Goal: Task Accomplishment & Management: Complete application form

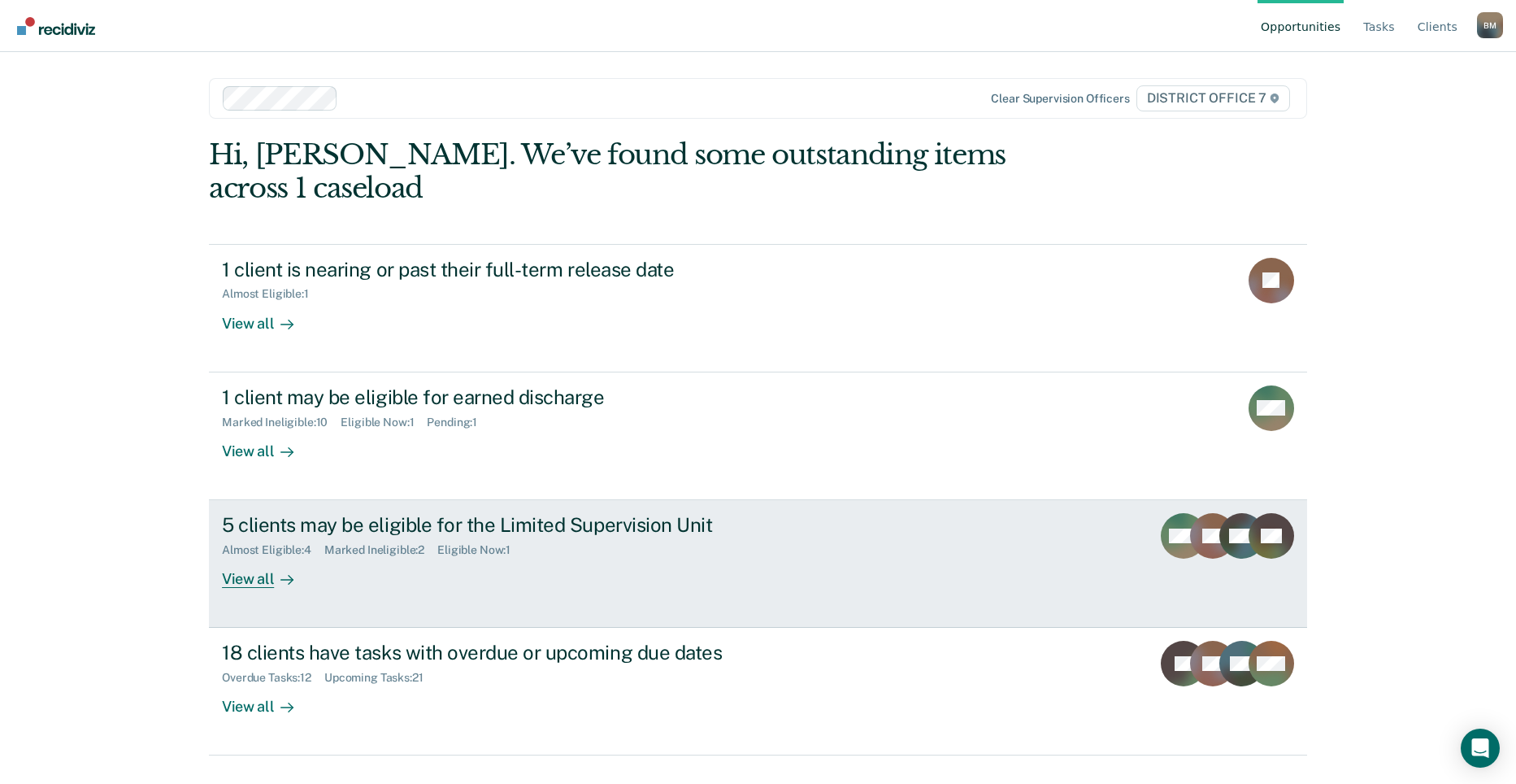
click at [753, 537] on div "Almost Eligible : 4 Marked Ineligible : 2 Eligible Now : 1" at bounding box center [507, 546] width 571 height 20
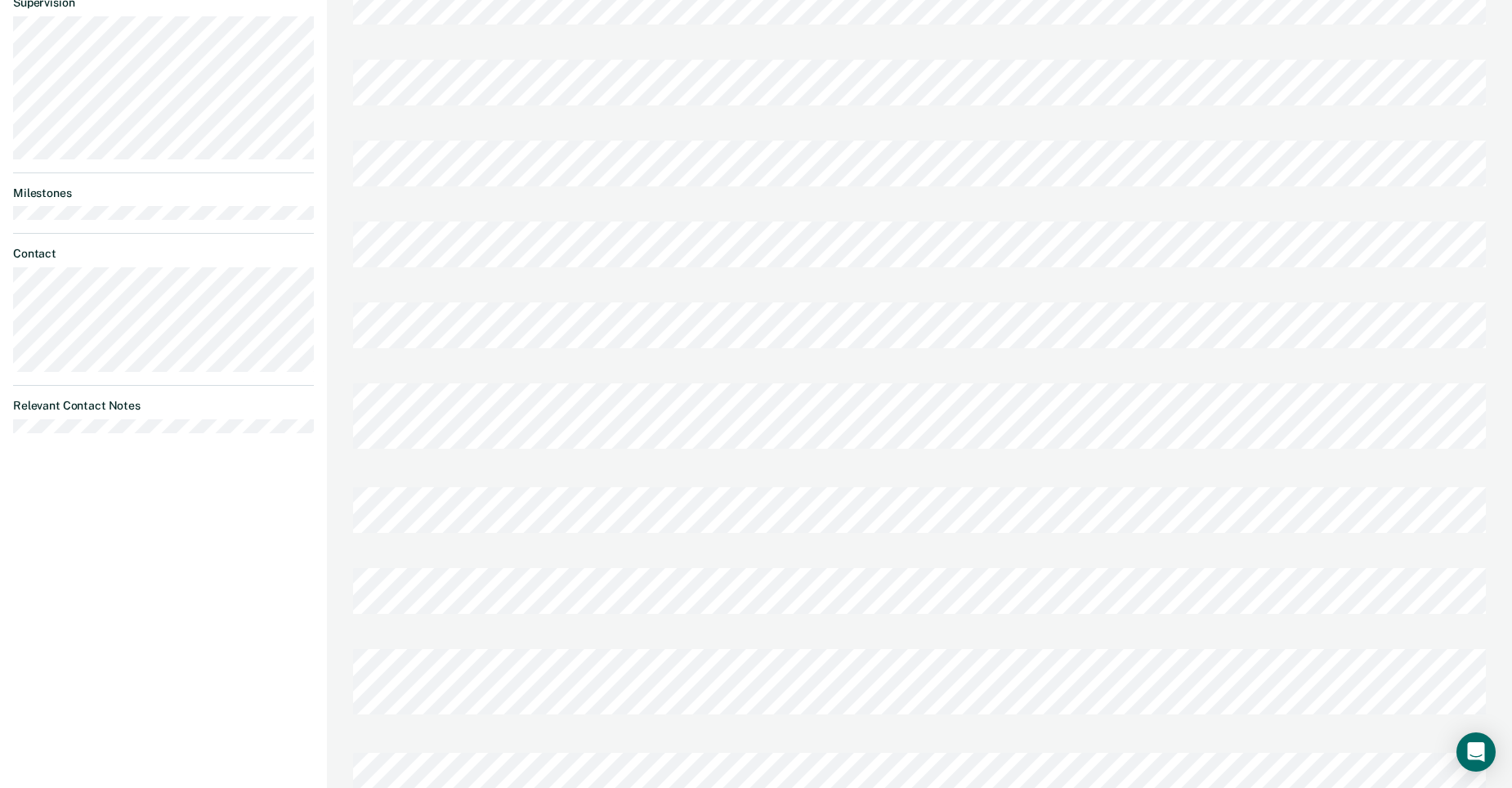
scroll to position [583, 0]
click at [1328, 682] on div at bounding box center [919, 690] width 1133 height 16
